Goal: Find specific page/section: Find specific page/section

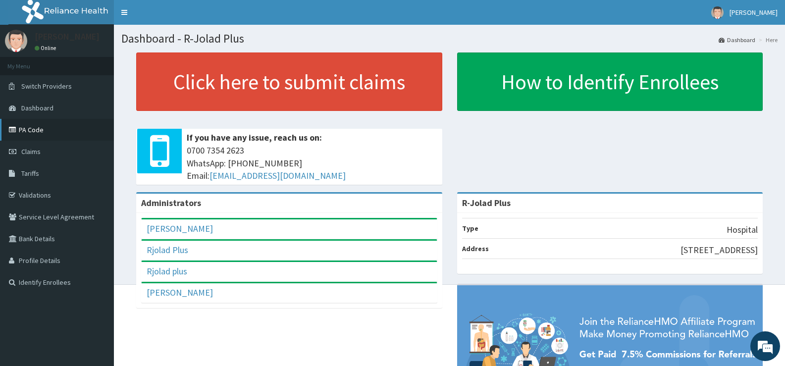
click at [37, 127] on link "PA Code" at bounding box center [57, 130] width 114 height 22
click at [43, 127] on link "PA Code" at bounding box center [57, 130] width 114 height 22
click at [29, 129] on link "PA Code" at bounding box center [57, 130] width 114 height 22
click at [186, 294] on link "[PERSON_NAME]" at bounding box center [180, 292] width 66 height 11
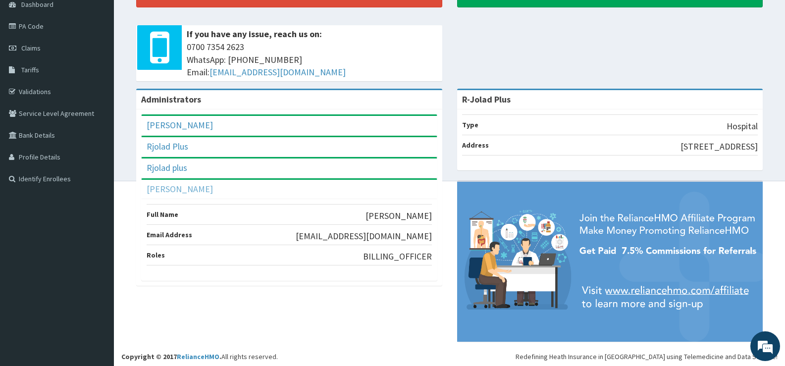
scroll to position [107, 0]
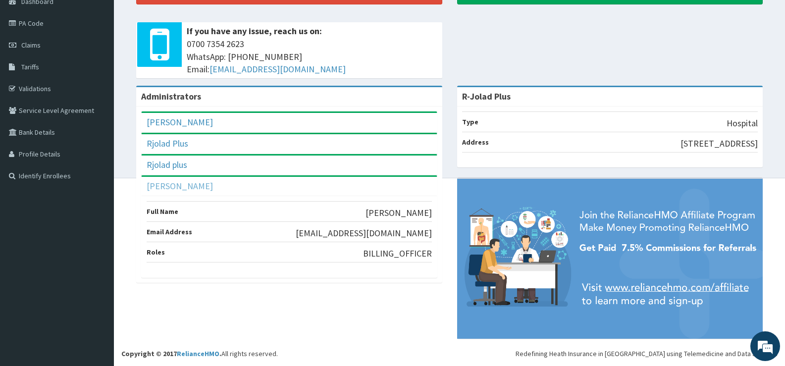
click at [169, 189] on link "[PERSON_NAME]" at bounding box center [180, 185] width 66 height 11
click at [174, 162] on link "Rjolad plus" at bounding box center [167, 164] width 41 height 11
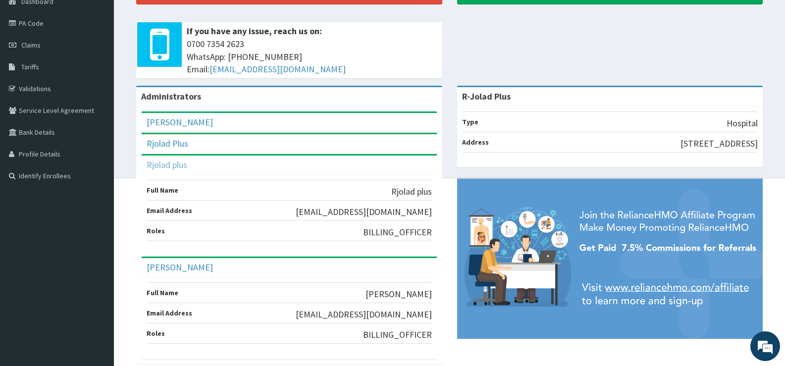
click at [174, 162] on link "Rjolad plus" at bounding box center [167, 164] width 41 height 11
click at [186, 150] on div "Rjolad Plus" at bounding box center [289, 143] width 295 height 19
click at [178, 144] on link "Rjolad Plus" at bounding box center [168, 143] width 42 height 11
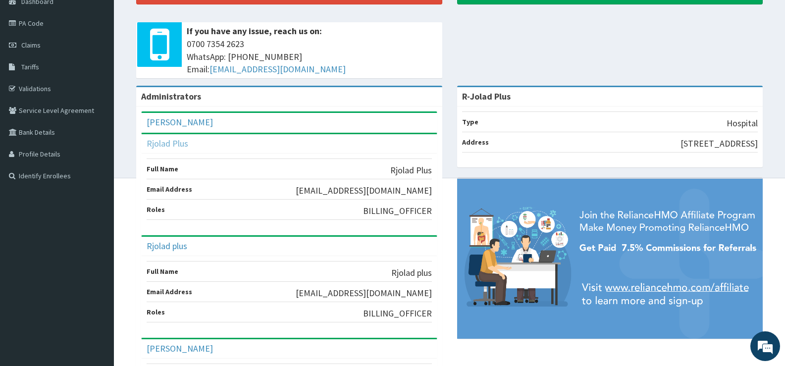
click at [178, 144] on link "Rjolad Plus" at bounding box center [168, 143] width 42 height 11
click at [194, 121] on link "[PERSON_NAME]" at bounding box center [180, 121] width 66 height 11
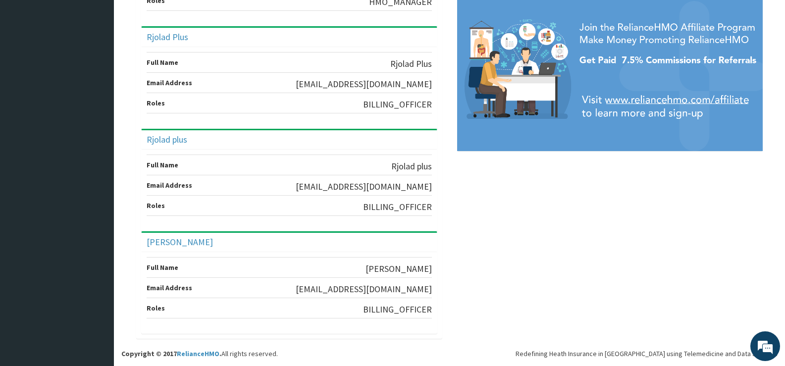
scroll to position [0, 0]
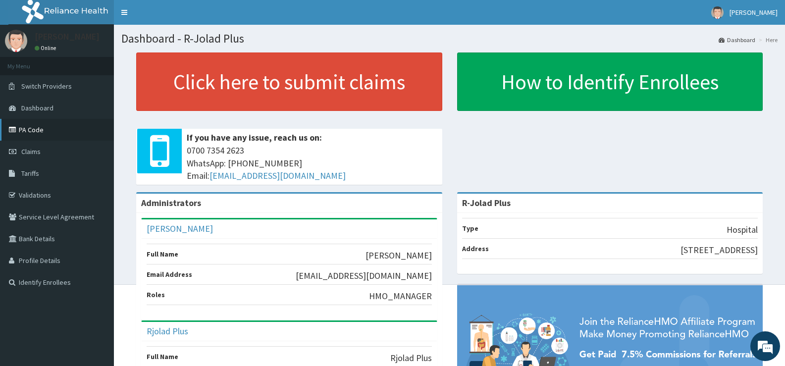
click at [21, 128] on link "PA Code" at bounding box center [57, 130] width 114 height 22
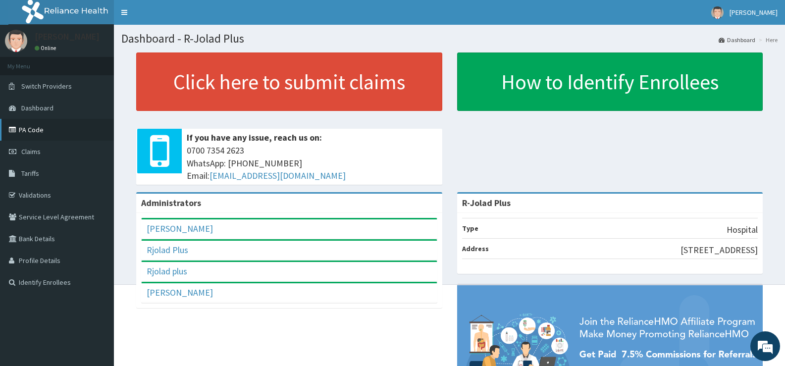
click at [37, 129] on link "PA Code" at bounding box center [57, 130] width 114 height 22
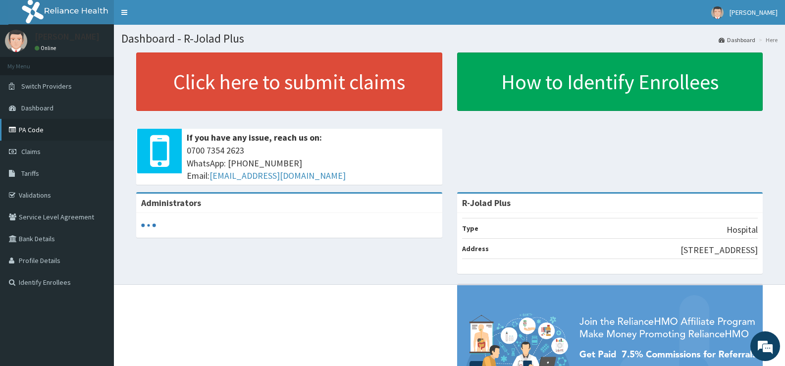
click at [42, 128] on link "PA Code" at bounding box center [57, 130] width 114 height 22
click at [35, 129] on link "PA Code" at bounding box center [57, 130] width 114 height 22
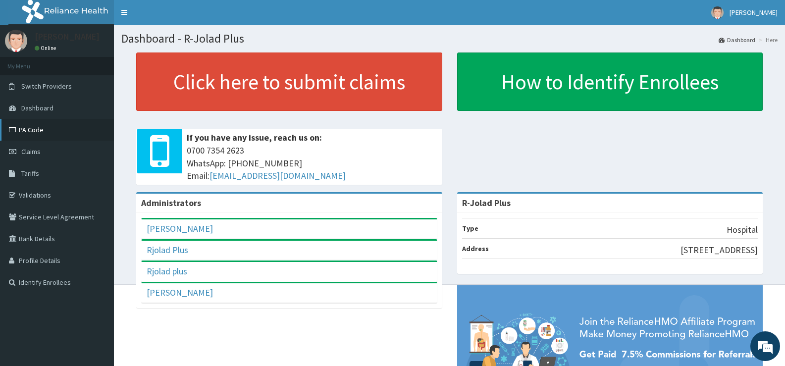
click at [29, 130] on link "PA Code" at bounding box center [57, 130] width 114 height 22
click at [31, 132] on link "PA Code" at bounding box center [57, 130] width 114 height 22
click at [770, 12] on span "[PERSON_NAME]" at bounding box center [754, 12] width 48 height 9
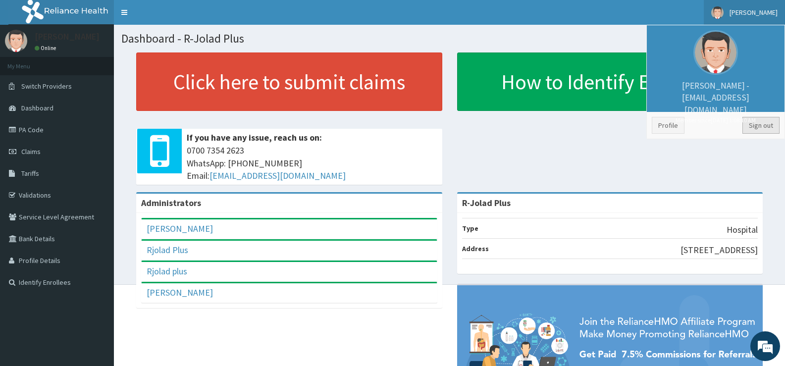
click at [766, 125] on link "Sign out" at bounding box center [761, 125] width 37 height 17
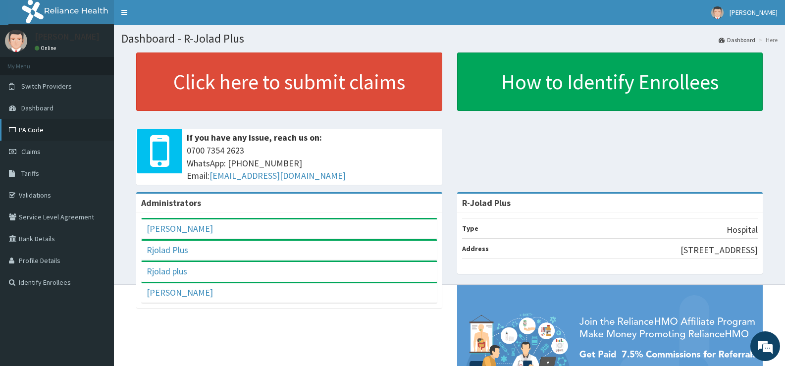
click at [27, 128] on link "PA Code" at bounding box center [57, 130] width 114 height 22
click at [46, 131] on link "PA Code" at bounding box center [57, 130] width 114 height 22
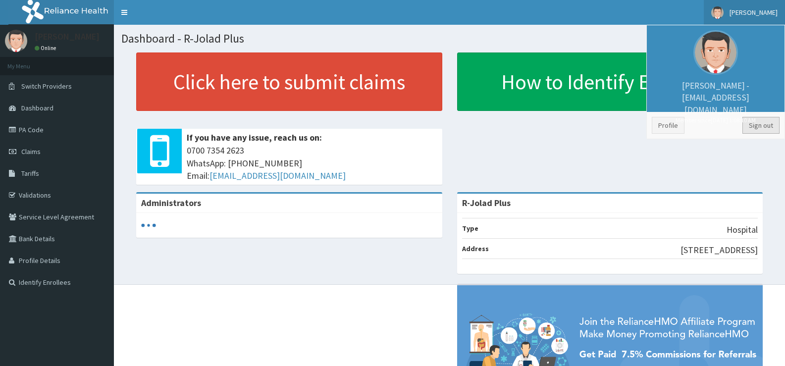
click at [756, 126] on link "Sign out" at bounding box center [761, 125] width 37 height 17
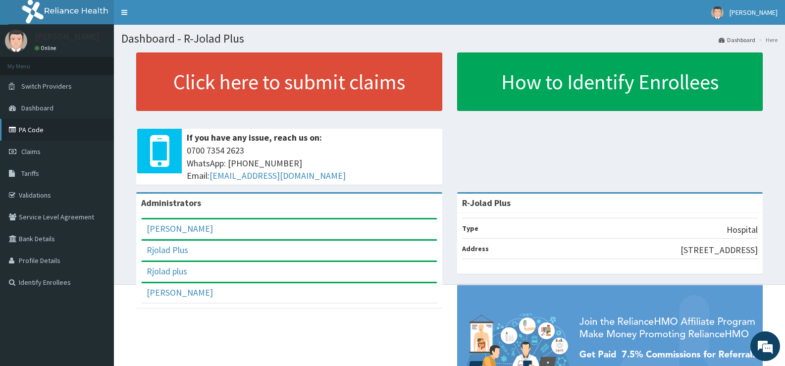
click at [45, 131] on link "PA Code" at bounding box center [57, 130] width 114 height 22
click at [28, 128] on link "PA Code" at bounding box center [57, 130] width 114 height 22
